Goal: Information Seeking & Learning: Find specific fact

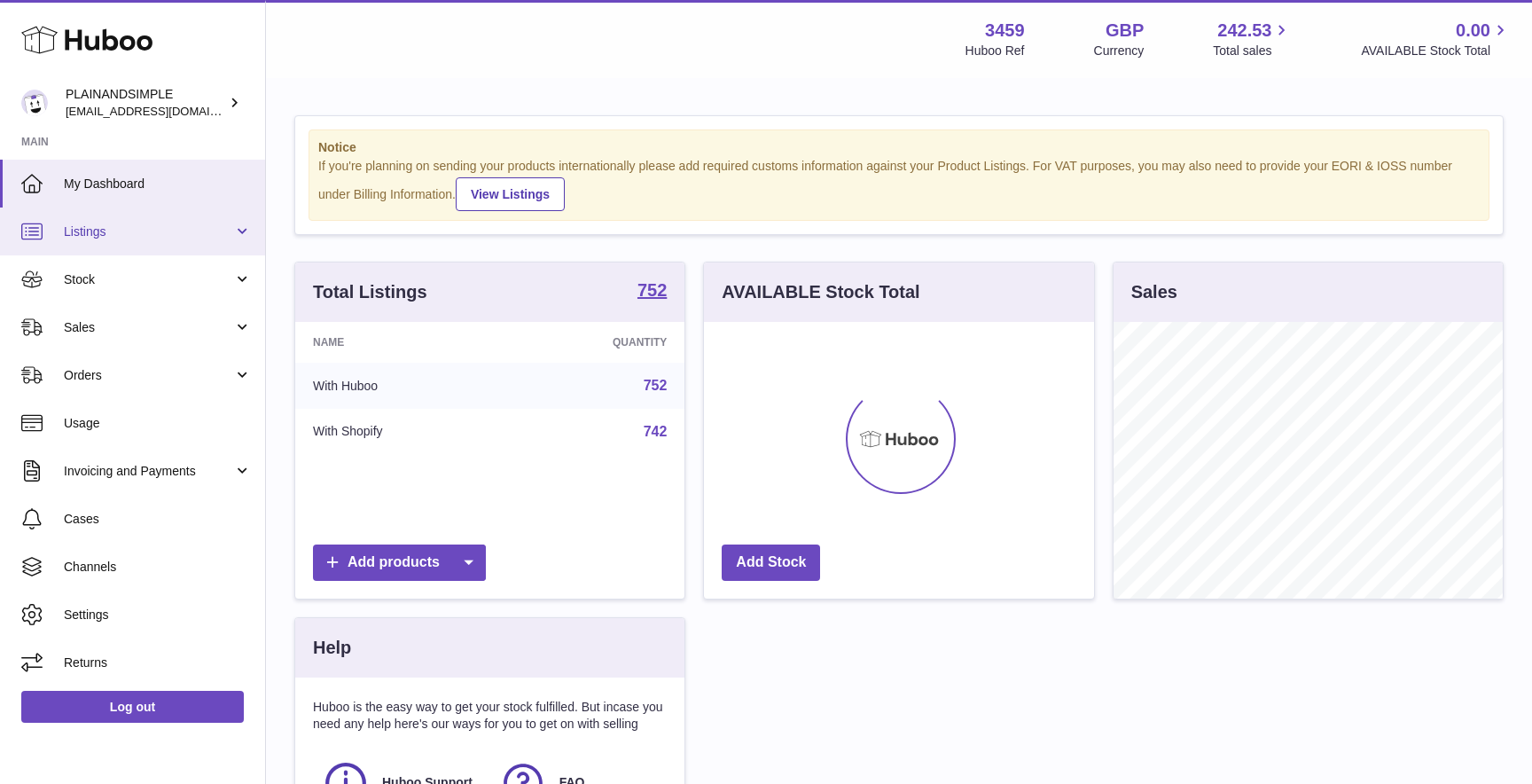
scroll to position [276, 389]
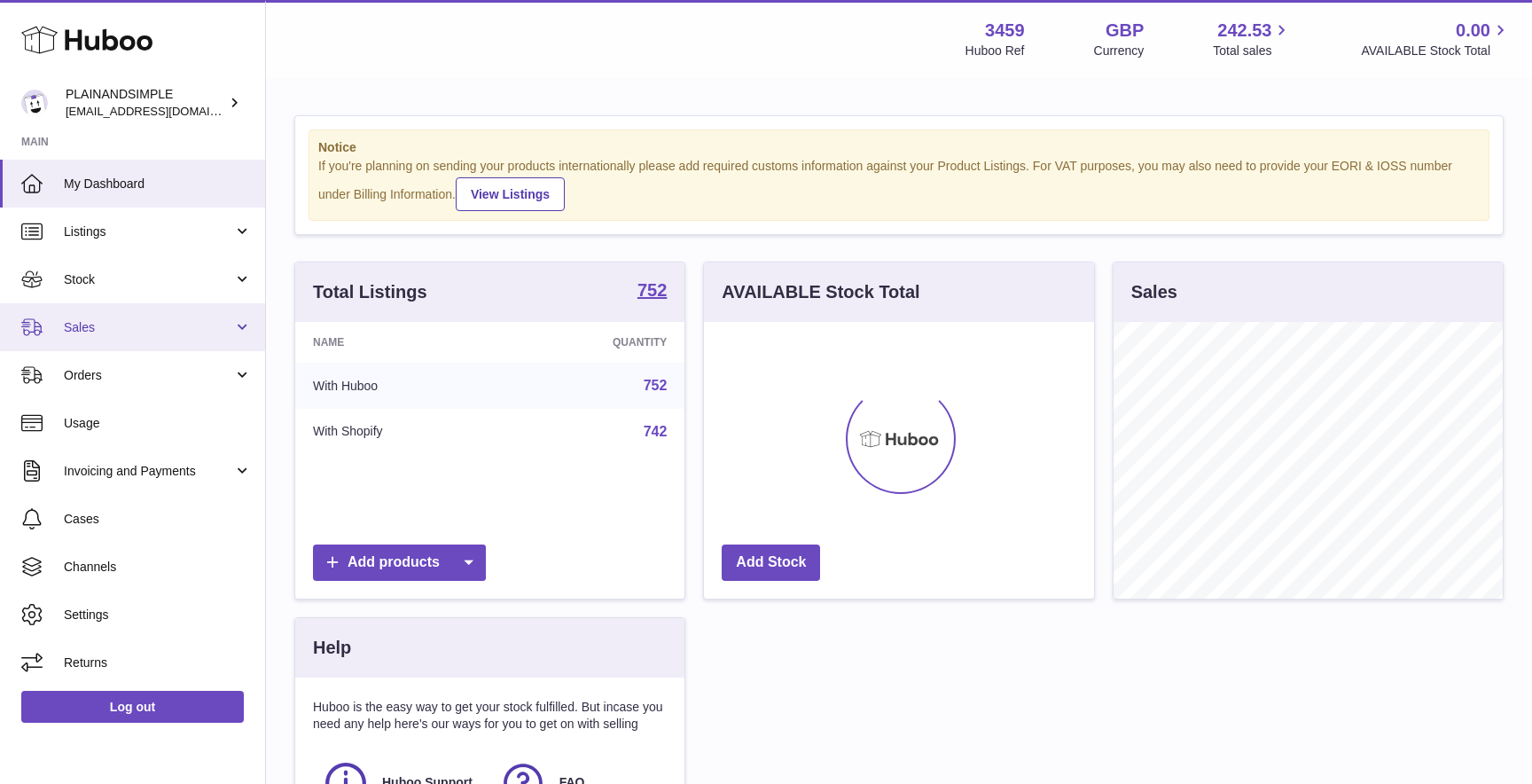
click at [115, 331] on span "Sales" at bounding box center [148, 327] width 169 height 17
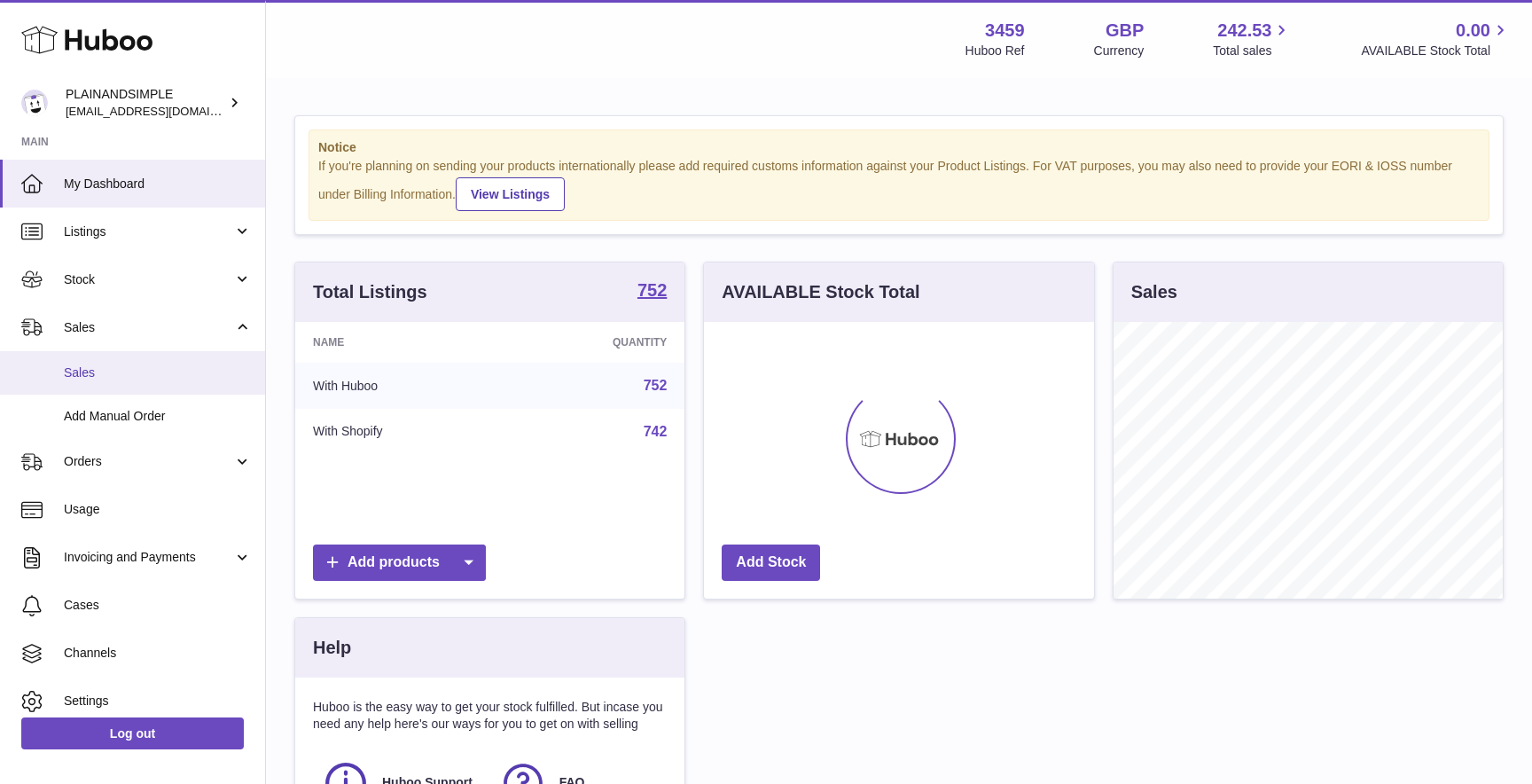
click at [119, 388] on link "Sales" at bounding box center [132, 373] width 265 height 43
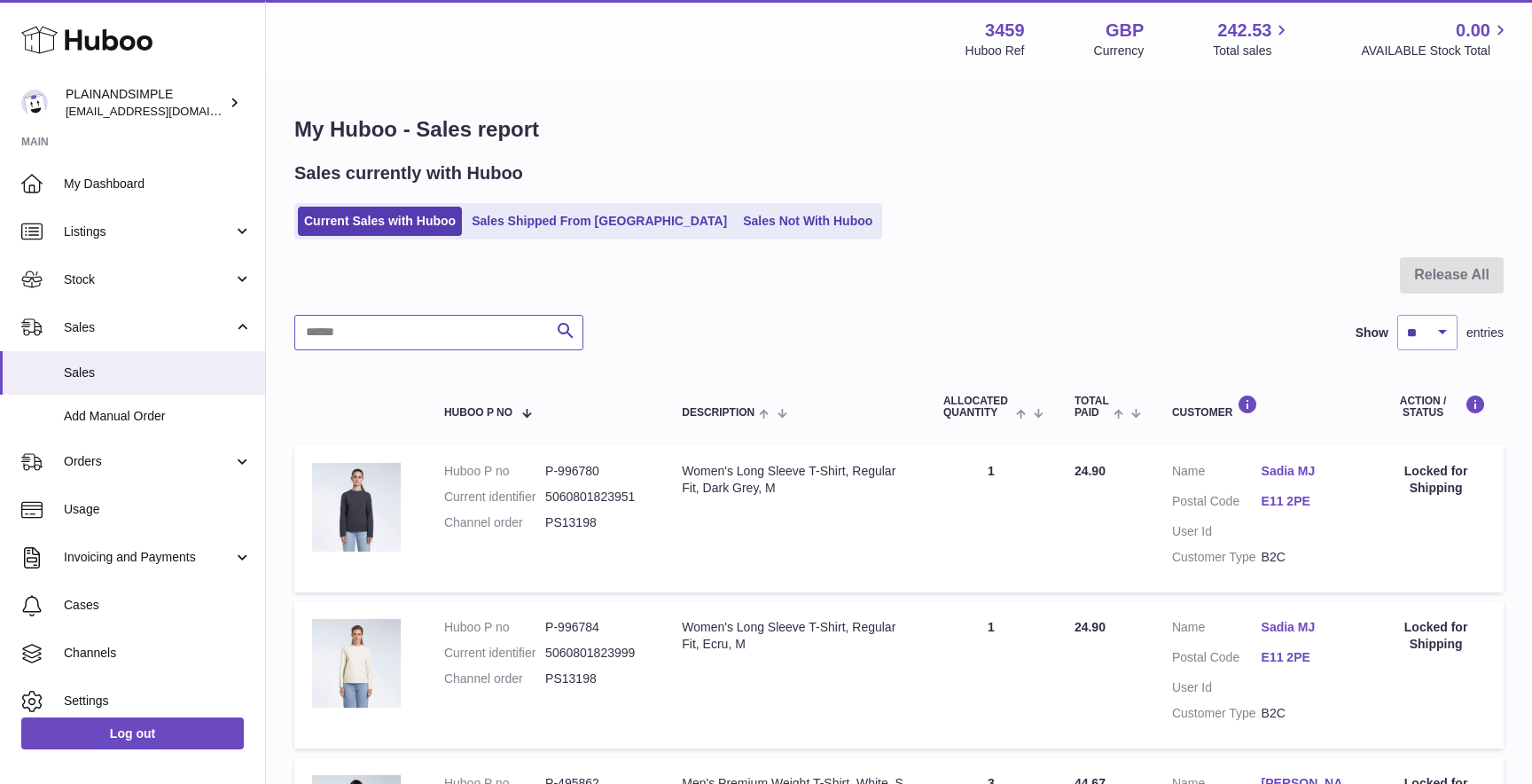
click at [424, 327] on input "text" at bounding box center [439, 331] width 289 height 35
paste input "*******"
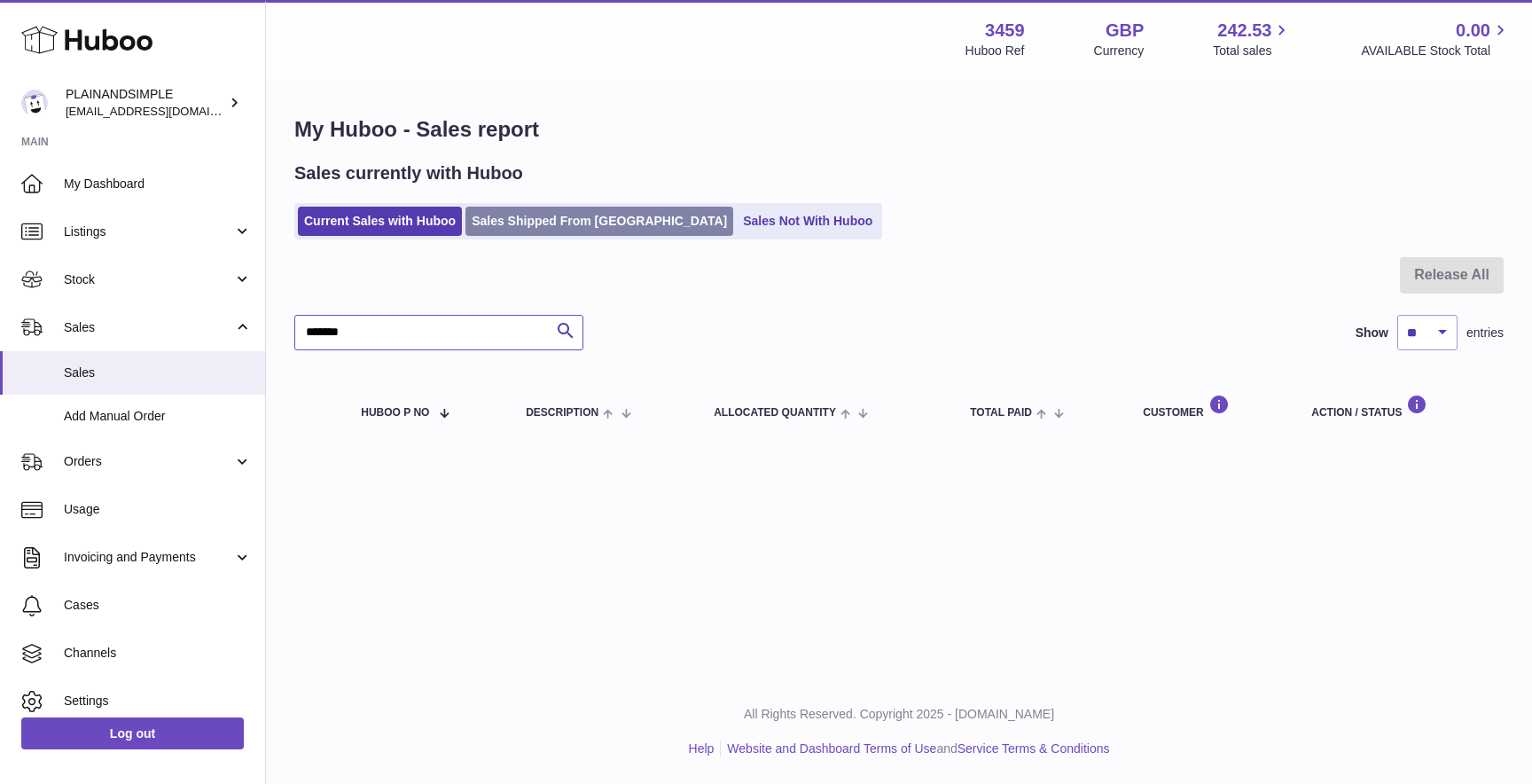
type input "*******"
click at [549, 224] on link "Sales Shipped From Huboo" at bounding box center [599, 221] width 267 height 29
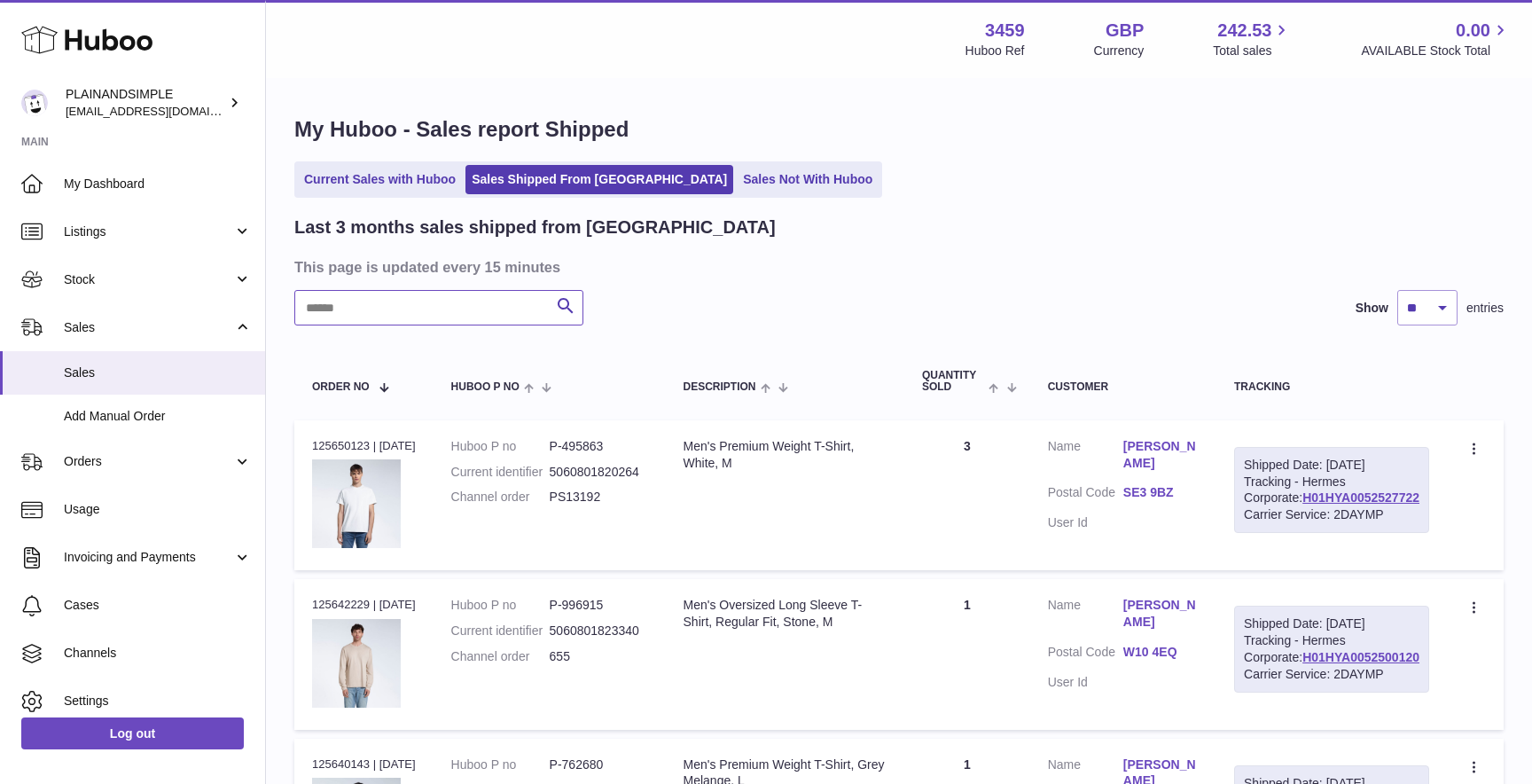
click at [434, 302] on input "text" at bounding box center [439, 307] width 289 height 35
paste input "*******"
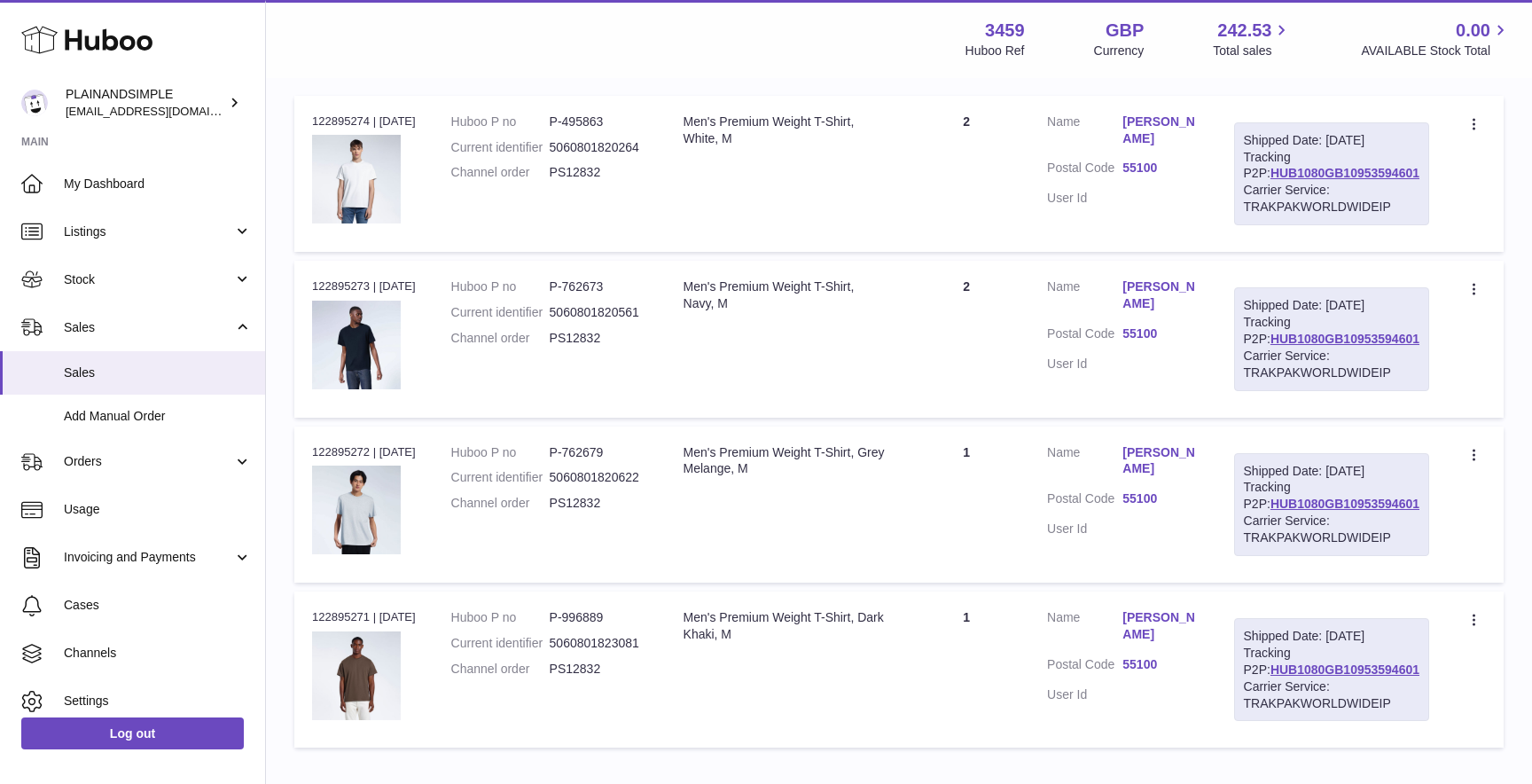
scroll to position [325, 0]
type input "*******"
click at [1337, 179] on link "HUB1080GB10953594601" at bounding box center [1344, 173] width 149 height 14
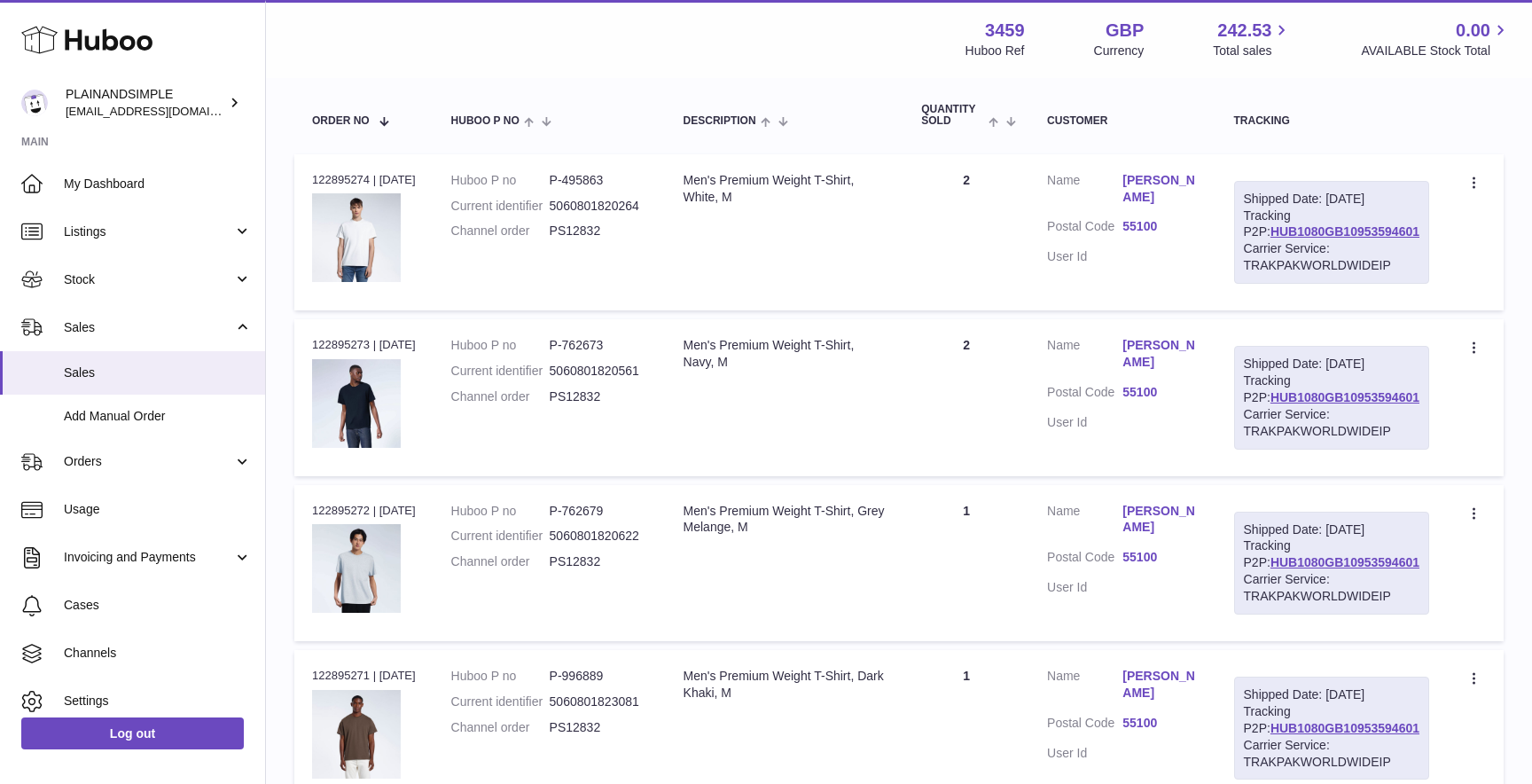
scroll to position [263, 0]
drag, startPoint x: 612, startPoint y: 230, endPoint x: 542, endPoint y: 230, distance: 70.0
click at [542, 230] on dl "Huboo P no P-495863 Current identifier 5060801820264 Channel order PS12832" at bounding box center [550, 212] width 197 height 77
copy dl "PS12832"
click at [1179, 230] on link "55100" at bounding box center [1159, 229] width 75 height 17
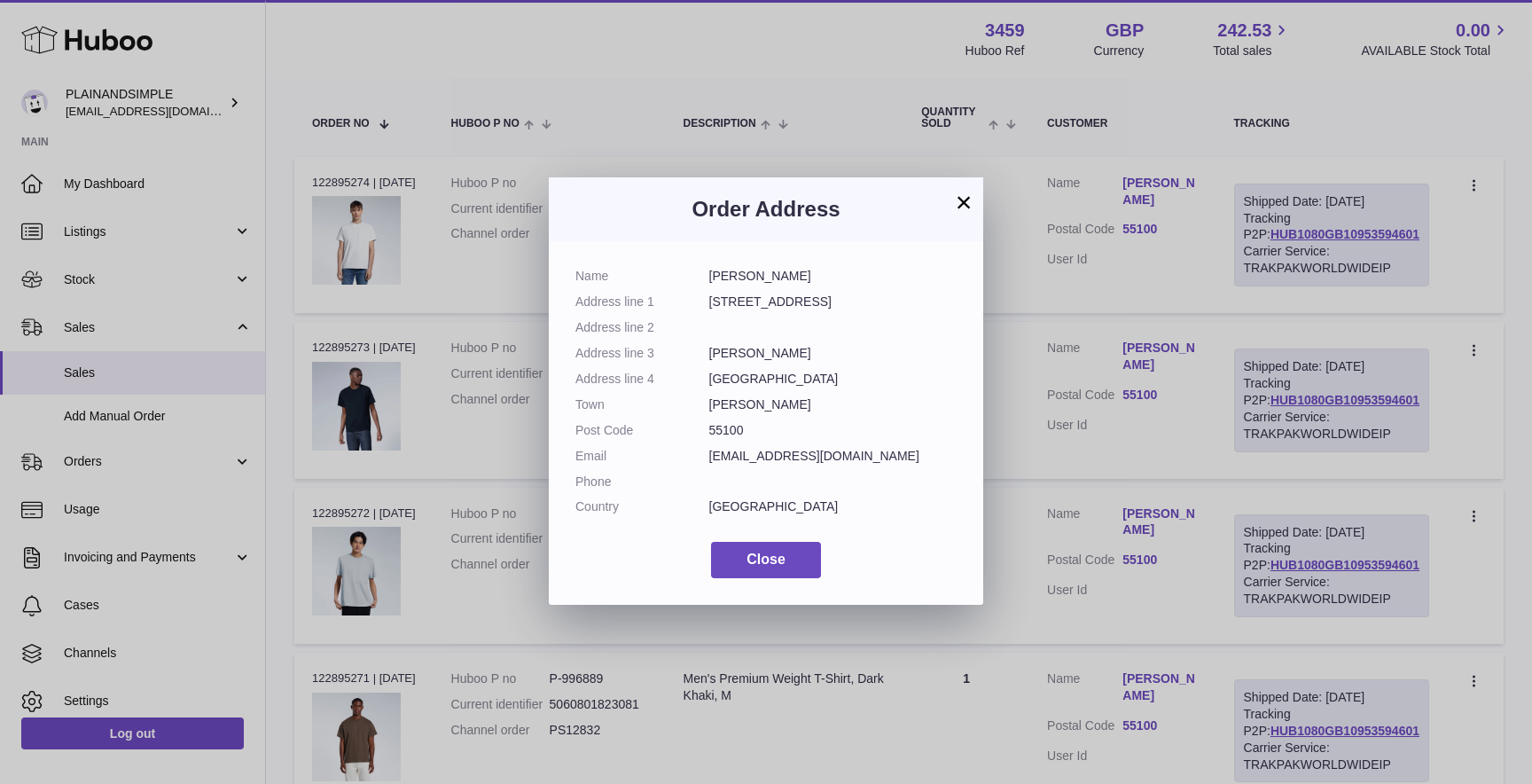
drag, startPoint x: 750, startPoint y: 439, endPoint x: 683, endPoint y: 437, distance: 67.0
click at [683, 437] on dl "Name Michael Mednis Address line 1 Via del Giardino 173 Address line 2 Address …" at bounding box center [766, 396] width 381 height 257
copy dl "55100"
click at [967, 201] on button "×" at bounding box center [964, 202] width 22 height 22
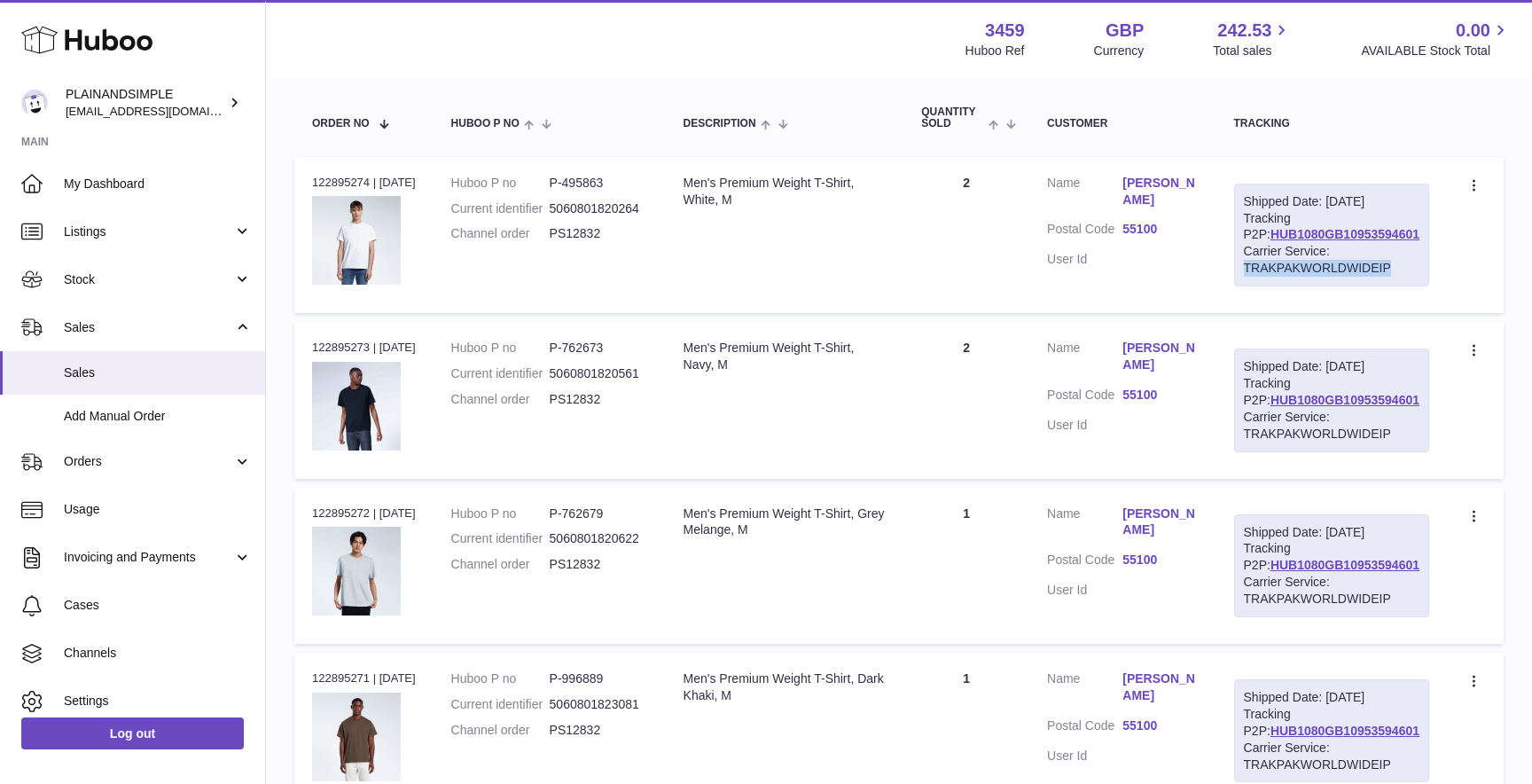
drag, startPoint x: 1419, startPoint y: 285, endPoint x: 1256, endPoint y: 287, distance: 163.0
click at [1256, 287] on td "Shipped Date: 15th Aug 2025 Tracking P2P: HUB1080GB10953594601 Carrier Service:…" at bounding box center [1331, 235] width 230 height 156
copy div "TRAKPAKWORLDWIDEIP"
